Goal: Task Accomplishment & Management: Use online tool/utility

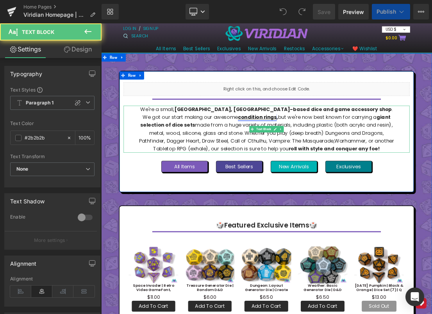
click at [296, 158] on u "condition rings" at bounding box center [323, 158] width 55 height 10
click at [263, 155] on p "We're a small, [GEOGRAPHIC_DATA], [GEOGRAPHIC_DATA]-based dice and game accesso…" at bounding box center [337, 175] width 364 height 68
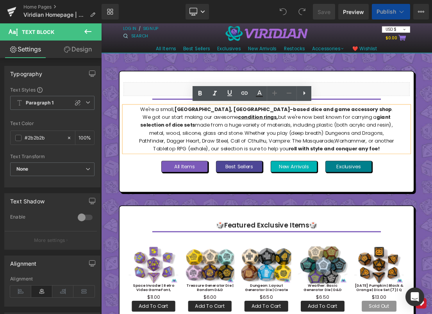
click at [254, 159] on p "We're a small, [GEOGRAPHIC_DATA], [GEOGRAPHIC_DATA]-based dice and game accesso…" at bounding box center [337, 175] width 364 height 68
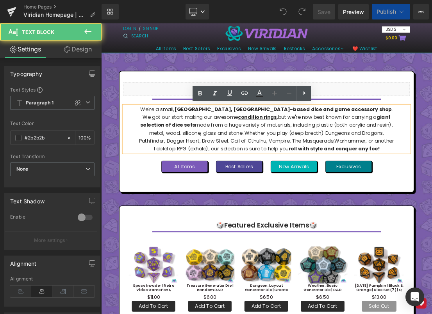
click at [296, 158] on strong "condition rings ," at bounding box center [324, 158] width 57 height 10
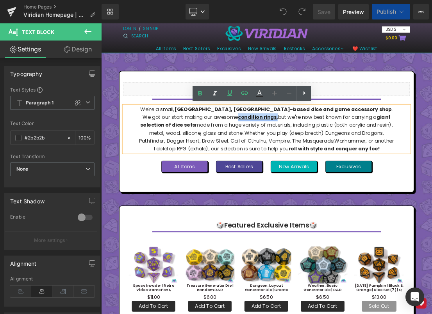
drag, startPoint x: 250, startPoint y: 157, endPoint x: 194, endPoint y: 158, distance: 56.2
click at [296, 158] on strong "condition rings ," at bounding box center [324, 158] width 57 height 10
click at [296, 157] on u "condition rings" at bounding box center [323, 158] width 55 height 10
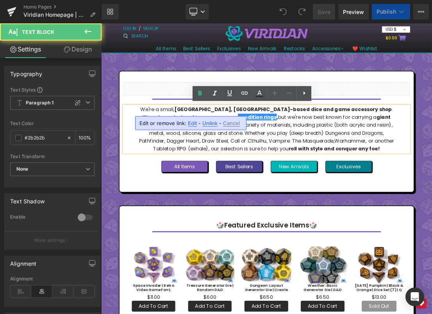
click at [256, 153] on p "We're a small, [GEOGRAPHIC_DATA], [GEOGRAPHIC_DATA]-based dice and game accesso…" at bounding box center [337, 175] width 364 height 68
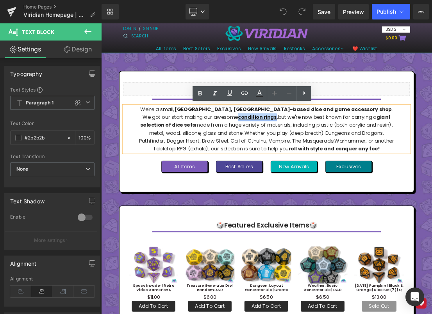
drag, startPoint x: 248, startPoint y: 157, endPoint x: 193, endPoint y: 157, distance: 54.6
click at [296, 157] on strong "condition rings ," at bounding box center [324, 158] width 57 height 10
click at [296, 157] on u "condition rings" at bounding box center [323, 158] width 55 height 10
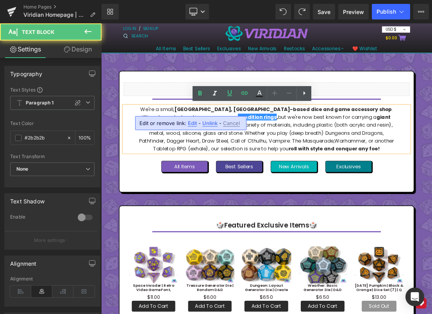
click at [207, 122] on span "Unlink" at bounding box center [209, 123] width 15 height 7
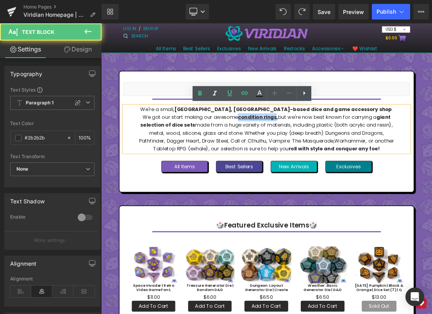
drag, startPoint x: 247, startPoint y: 156, endPoint x: 195, endPoint y: 158, distance: 52.4
click at [296, 158] on strong "condition rings ," at bounding box center [324, 158] width 57 height 10
drag, startPoint x: 195, startPoint y: 160, endPoint x: 146, endPoint y: 163, distance: 49.2
click at [146, 163] on div "We're a small, [GEOGRAPHIC_DATA], [GEOGRAPHIC_DATA]-based dice and game accesso…" at bounding box center [337, 175] width 408 height 68
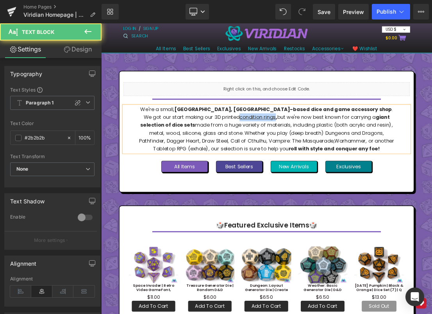
drag, startPoint x: 232, startPoint y: 159, endPoint x: 180, endPoint y: 159, distance: 51.5
click at [180, 159] on p "We're a small, [GEOGRAPHIC_DATA], [GEOGRAPHIC_DATA]-based dice and game accesso…" at bounding box center [337, 175] width 364 height 68
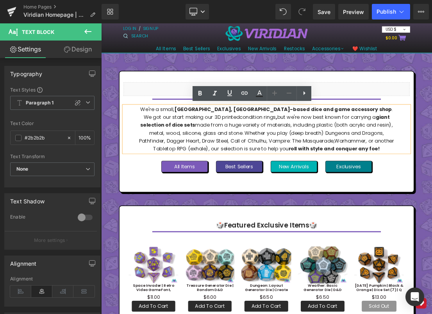
click at [262, 163] on p "We're a small, [GEOGRAPHIC_DATA], [GEOGRAPHIC_DATA]-based dice and game accesso…" at bounding box center [337, 175] width 364 height 68
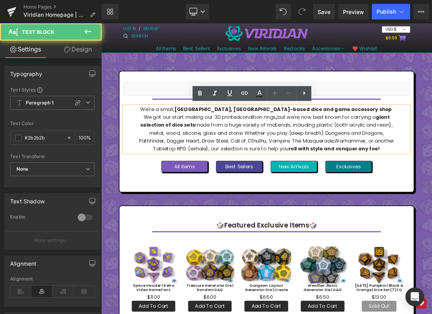
click at [286, 160] on p "We're a small, [GEOGRAPHIC_DATA], [GEOGRAPHIC_DATA]-based dice and game accesso…" at bounding box center [337, 175] width 364 height 68
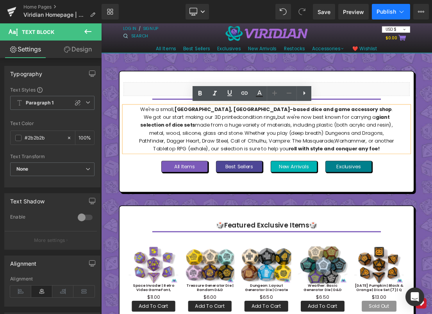
click at [392, 10] on span "Publish" at bounding box center [386, 12] width 20 height 6
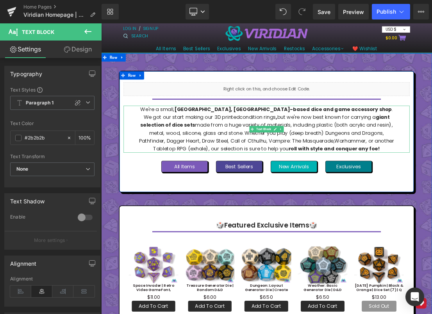
click at [245, 165] on p "We're a small, [GEOGRAPHIC_DATA], [GEOGRAPHIC_DATA]-based dice and game accesso…" at bounding box center [337, 175] width 364 height 68
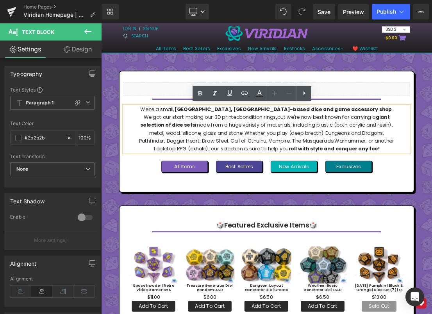
click at [431, 147] on p "We're a small, [GEOGRAPHIC_DATA], [GEOGRAPHIC_DATA]-based dice and game accesso…" at bounding box center [337, 175] width 364 height 68
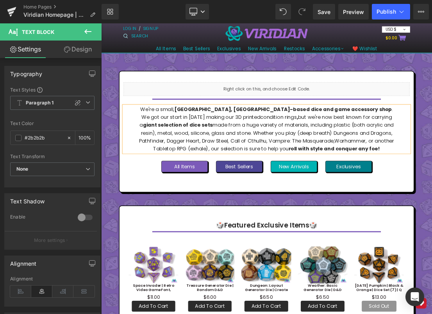
click at [339, 186] on p "We're a small, [GEOGRAPHIC_DATA], [GEOGRAPHIC_DATA]-based dice and game accesso…" at bounding box center [337, 175] width 364 height 68
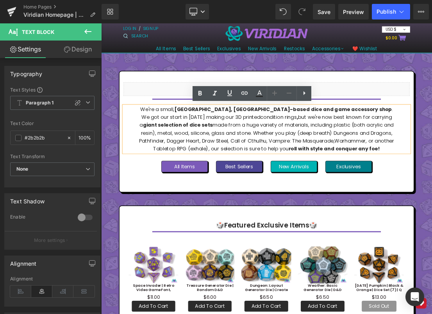
click at [318, 166] on p "We're a small, [GEOGRAPHIC_DATA], [GEOGRAPHIC_DATA]-based dice and game accesso…" at bounding box center [337, 175] width 364 height 68
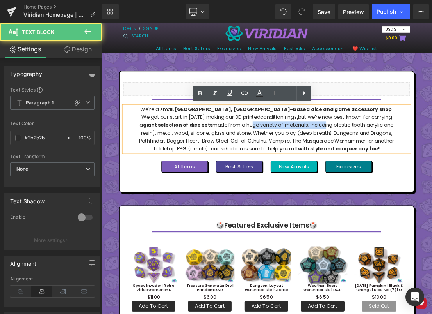
drag, startPoint x: 232, startPoint y: 170, endPoint x: 339, endPoint y: 164, distance: 107.5
click at [339, 164] on p "We're a small, [GEOGRAPHIC_DATA], [GEOGRAPHIC_DATA]-based dice and game accesso…" at bounding box center [337, 175] width 364 height 68
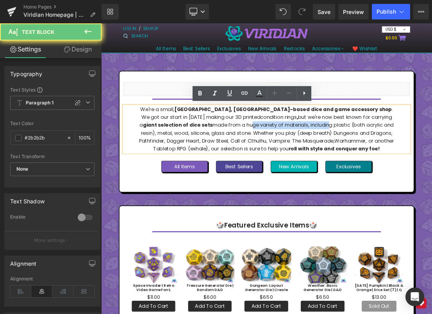
click at [342, 164] on p "We're a small, [GEOGRAPHIC_DATA], [GEOGRAPHIC_DATA]-based dice and game accesso…" at bounding box center [337, 175] width 364 height 68
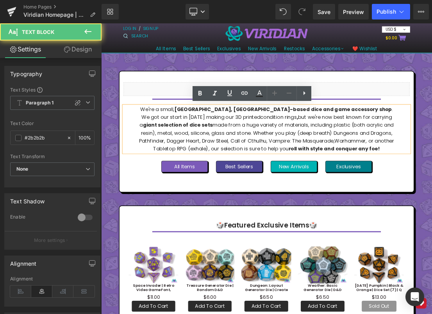
click at [362, 164] on p "We're a small, [GEOGRAPHIC_DATA], [GEOGRAPHIC_DATA]-based dice and game accesso…" at bounding box center [337, 175] width 364 height 68
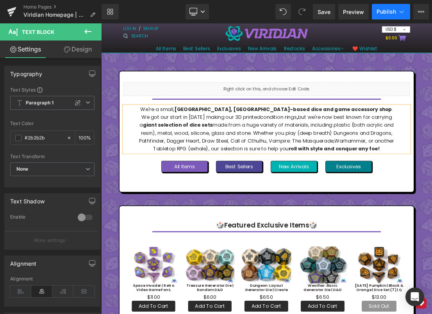
click at [394, 12] on span "Publish" at bounding box center [386, 12] width 20 height 6
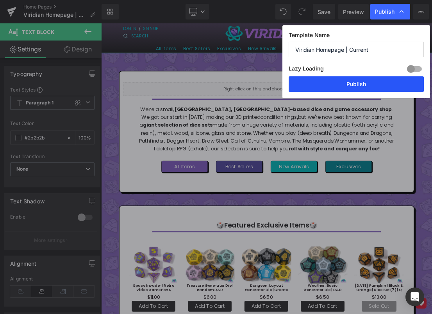
click at [364, 81] on button "Publish" at bounding box center [355, 84] width 135 height 16
